Goal: Task Accomplishment & Management: Manage account settings

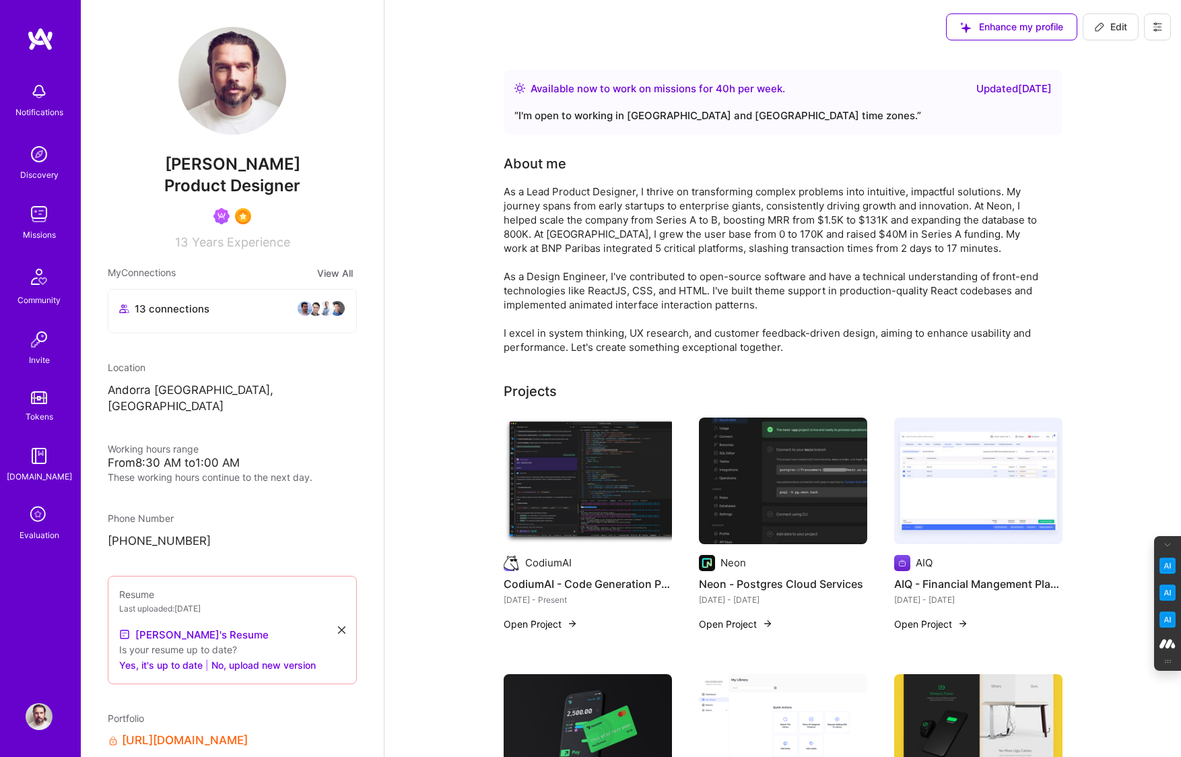
click at [1155, 33] on button at bounding box center [1157, 26] width 27 height 27
click at [1110, 130] on button "Log Out" at bounding box center [1120, 126] width 101 height 34
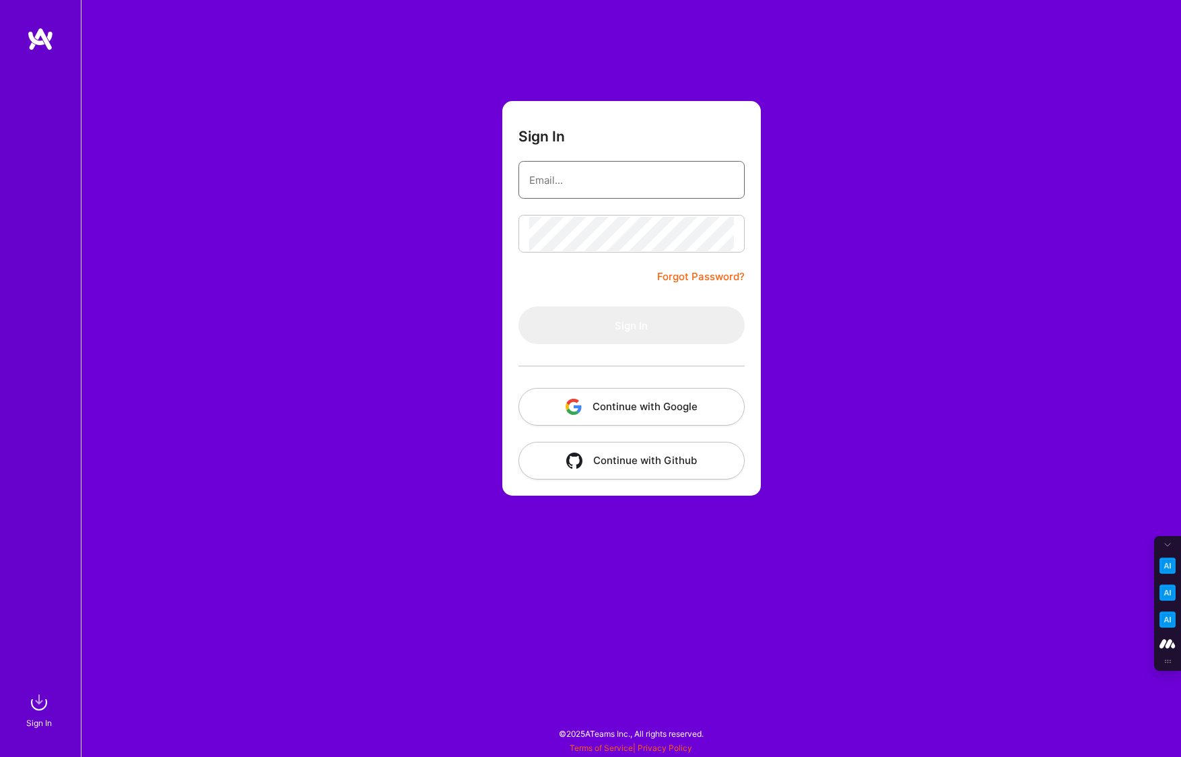
click at [557, 169] on input "email" at bounding box center [631, 180] width 205 height 34
type input "tanya@a.team"
click at [638, 405] on button "Continue with Google" at bounding box center [631, 407] width 226 height 38
click at [648, 180] on input "email" at bounding box center [631, 180] width 205 height 34
type input "tanya@a.team"
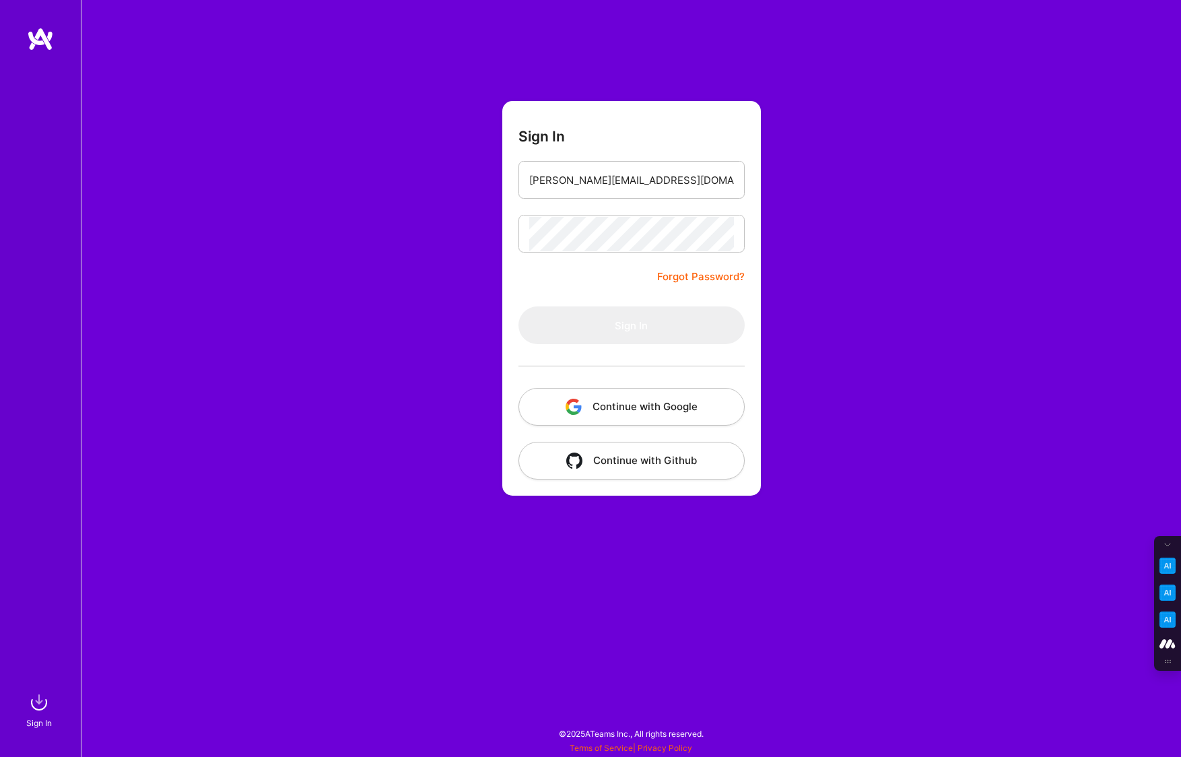
click at [634, 409] on button "Continue with Google" at bounding box center [631, 407] width 226 height 38
